Goal: Navigation & Orientation: Find specific page/section

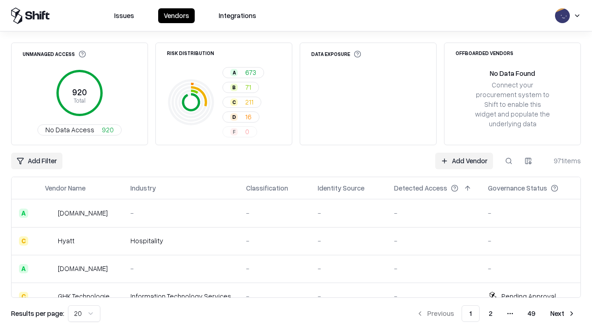
click at [84, 313] on html "Issues Vendors Integrations Unmanaged Access 920 Total No Data Access 920 Risk …" at bounding box center [296, 166] width 592 height 333
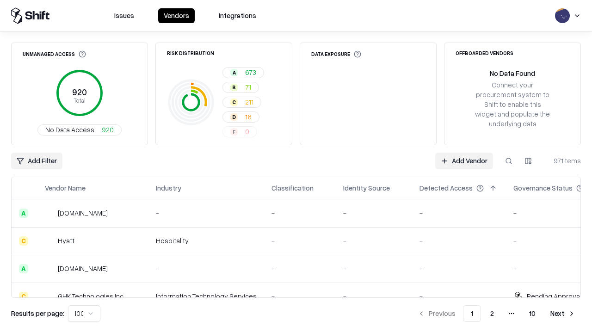
click at [562, 313] on button "Next" at bounding box center [562, 313] width 36 height 17
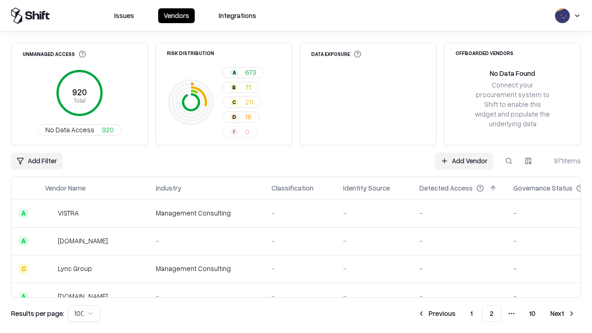
click at [562, 313] on button "Next" at bounding box center [562, 313] width 36 height 17
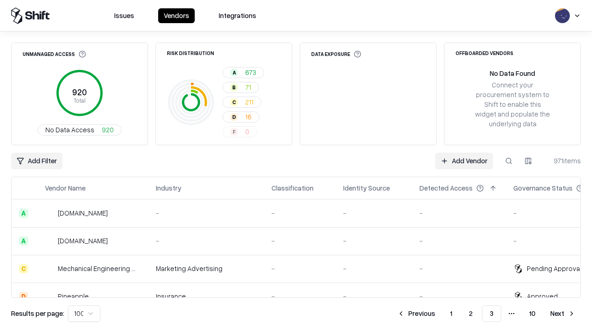
click at [562, 313] on button "Next" at bounding box center [562, 313] width 36 height 17
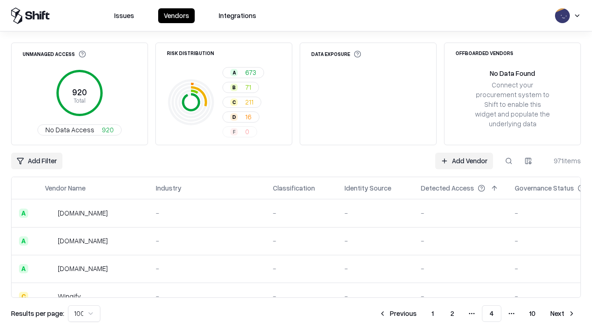
click at [562, 313] on button "Next" at bounding box center [562, 313] width 36 height 17
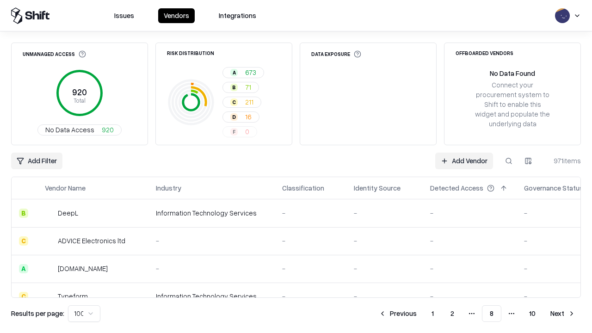
click at [562, 313] on button "Next" at bounding box center [562, 313] width 36 height 17
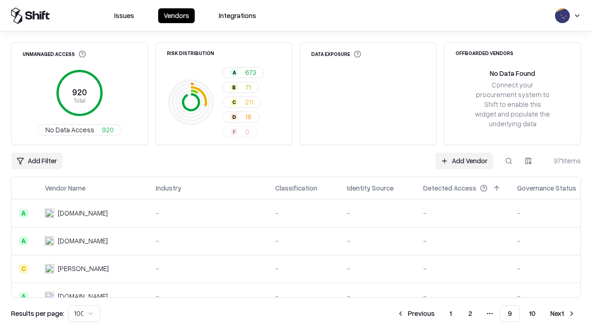
click at [562, 313] on button "Next" at bounding box center [562, 313] width 36 height 17
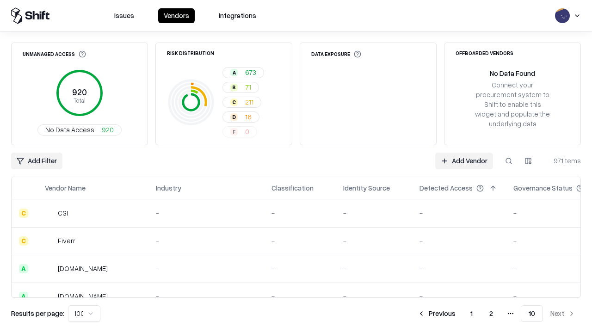
click at [436, 313] on button "Previous" at bounding box center [436, 313] width 49 height 17
click at [415, 313] on button "Previous" at bounding box center [415, 313] width 49 height 17
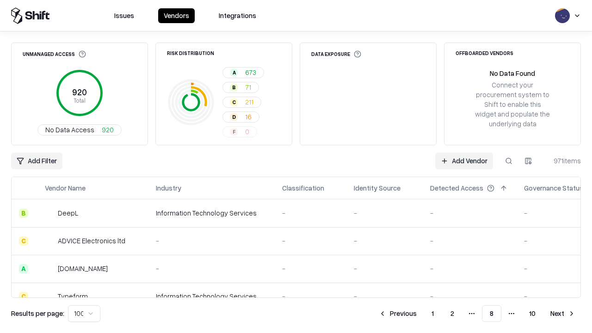
click at [397, 313] on button "Previous" at bounding box center [397, 313] width 49 height 17
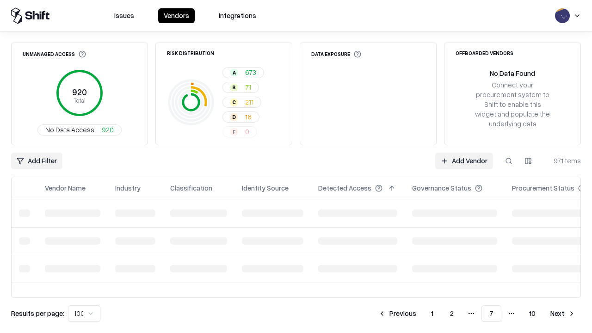
click at [397, 313] on button "Previous" at bounding box center [396, 313] width 49 height 17
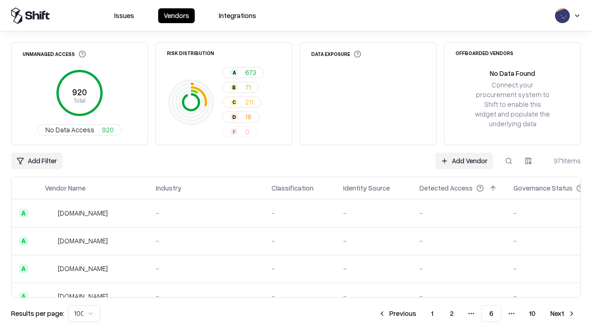
click at [397, 313] on button "Previous" at bounding box center [396, 313] width 49 height 17
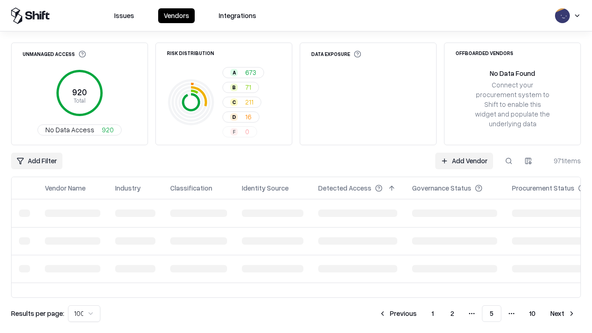
click at [397, 313] on button "Previous" at bounding box center [397, 313] width 49 height 17
